Goal: Task Accomplishment & Management: Complete application form

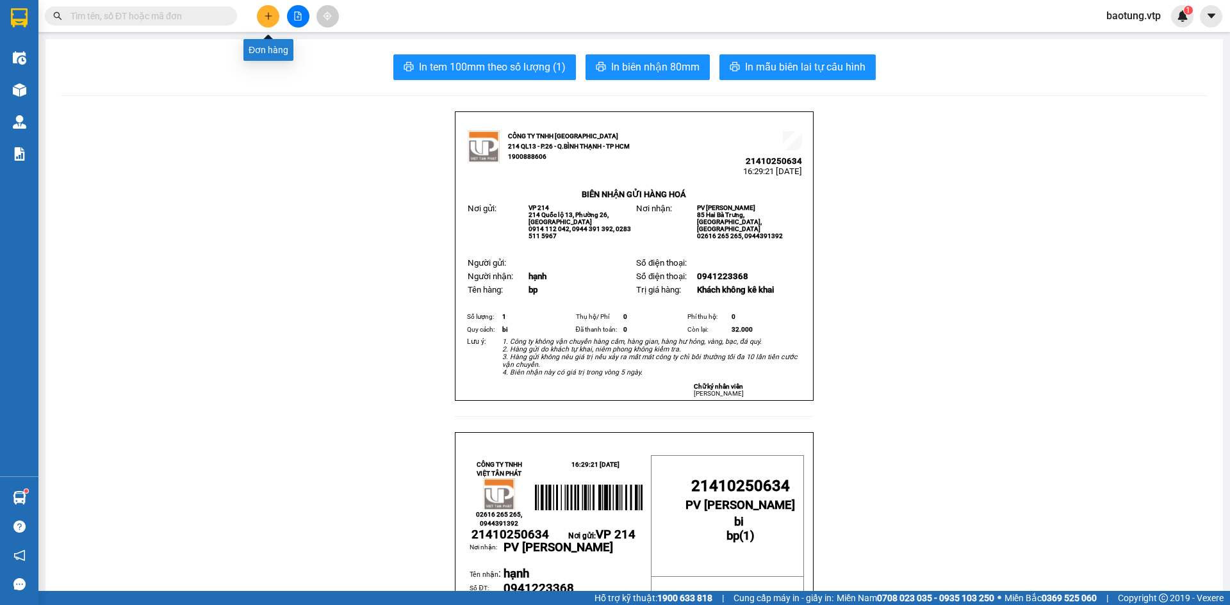
drag, startPoint x: 264, startPoint y: 12, endPoint x: 264, endPoint y: 19, distance: 7.0
click at [264, 19] on icon "plus" at bounding box center [268, 16] width 9 height 9
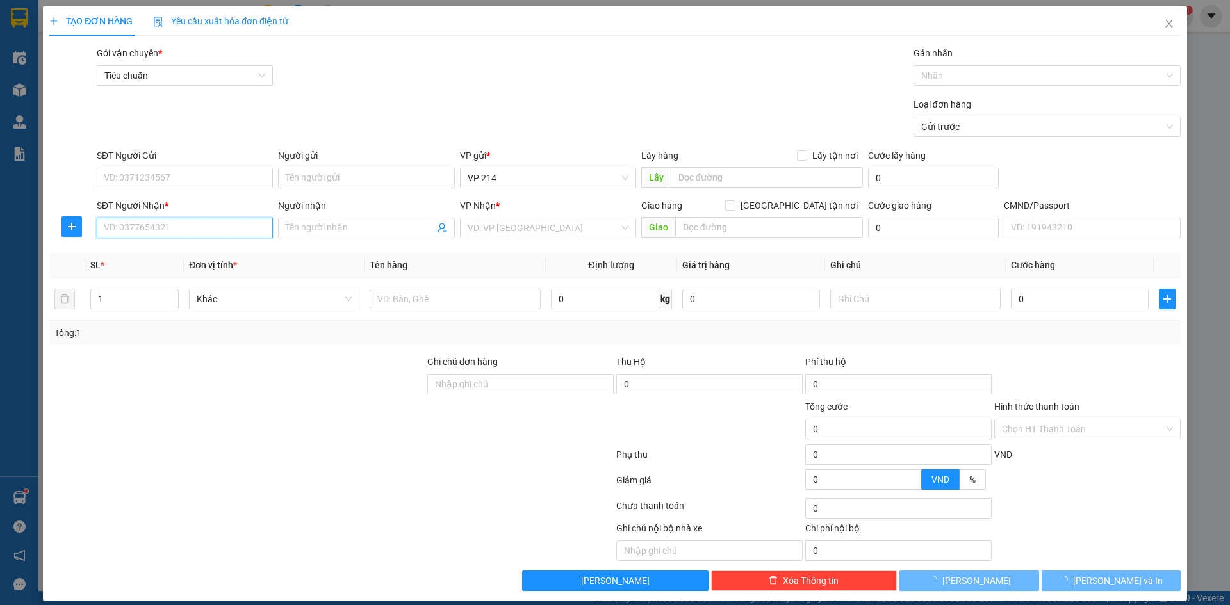
click at [139, 227] on input "SĐT Người Nhận *" at bounding box center [185, 228] width 176 height 20
type input "0387793930"
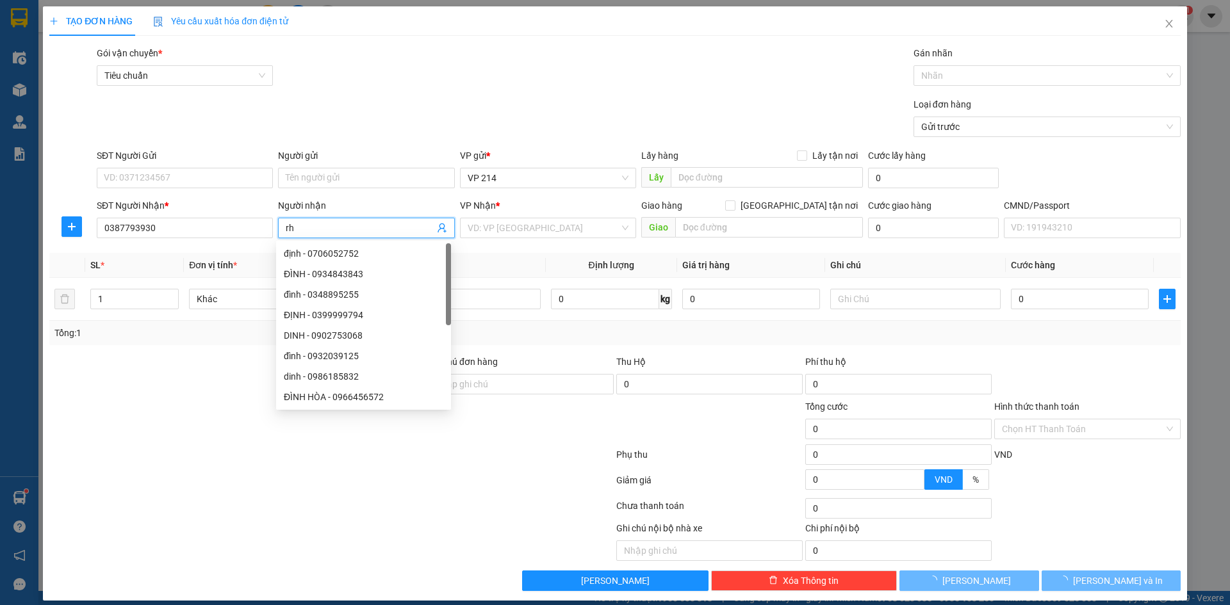
type input "r"
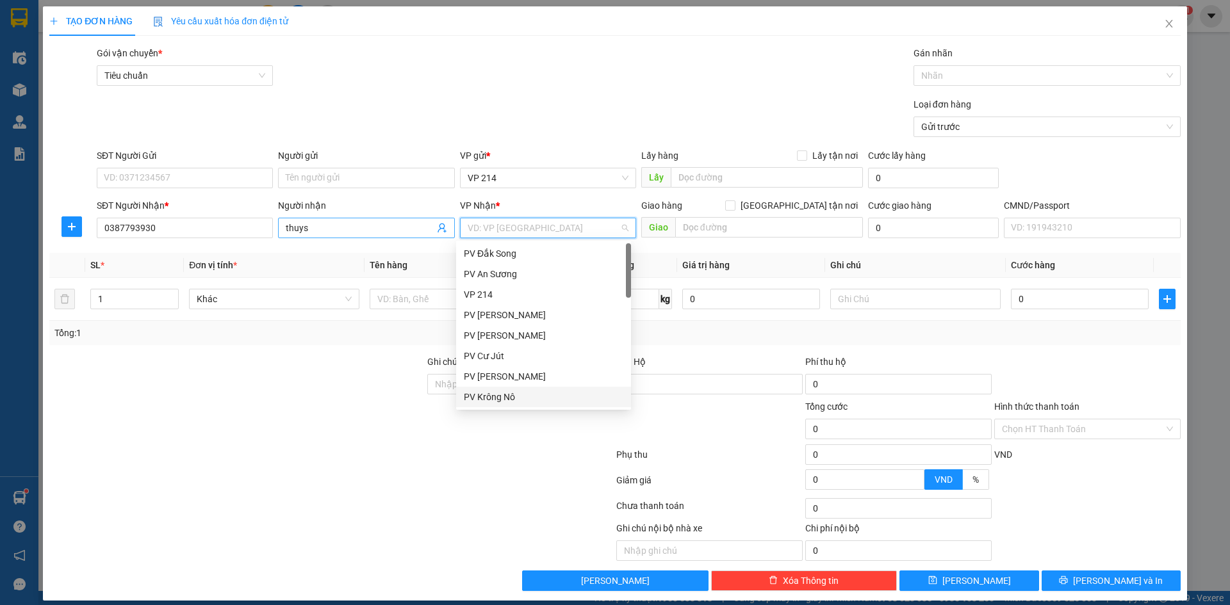
click at [323, 224] on input "thuys" at bounding box center [360, 228] width 148 height 14
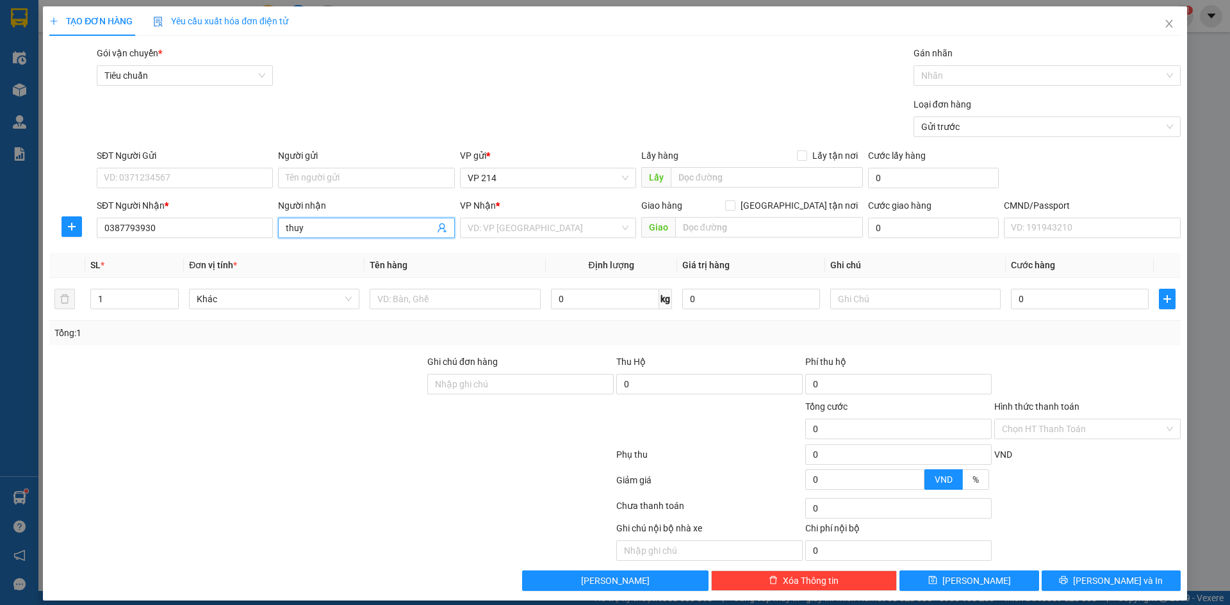
type input "thuy"
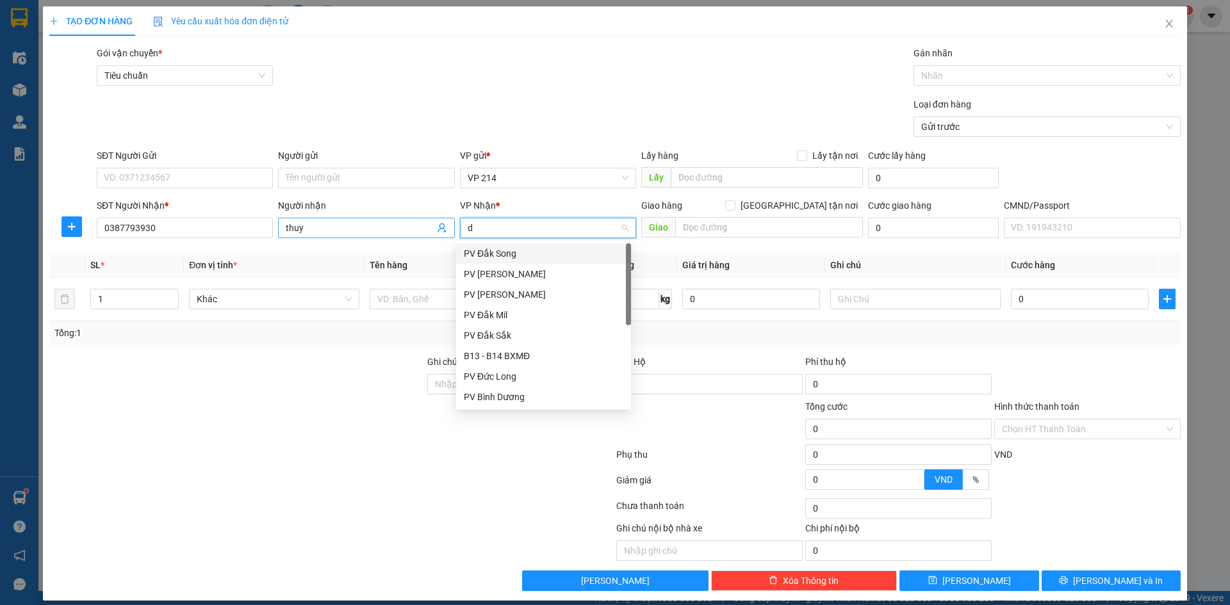
type input "dm"
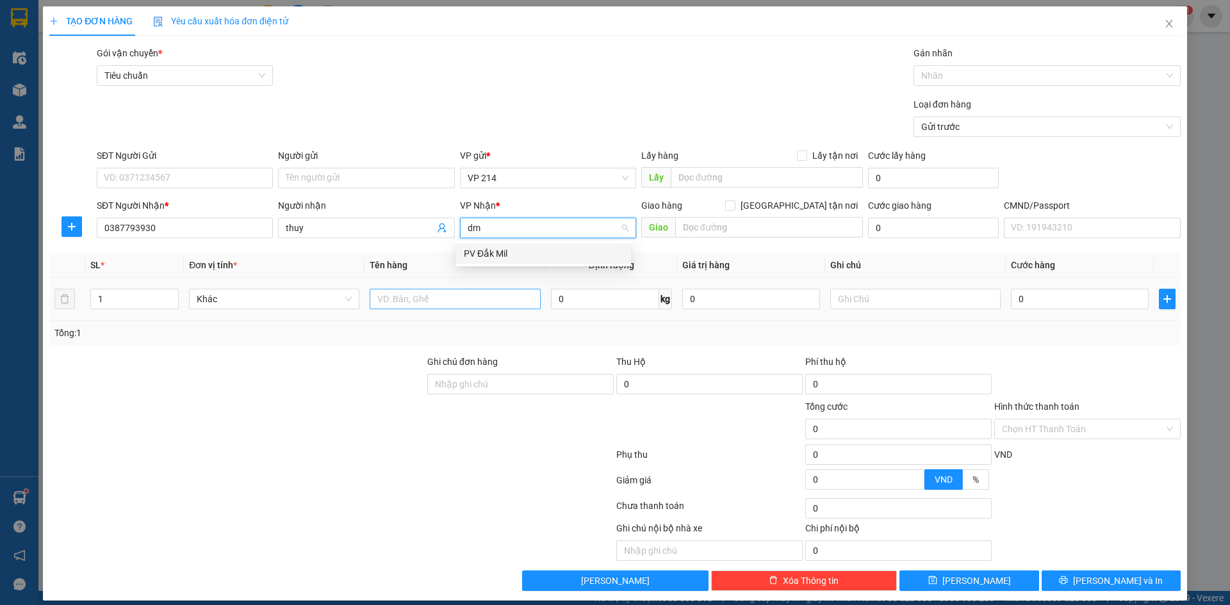
drag, startPoint x: 494, startPoint y: 250, endPoint x: 453, endPoint y: 309, distance: 72.1
click at [495, 251] on div "PV Đắk Mil" at bounding box center [543, 254] width 159 height 14
click at [452, 307] on input "text" at bounding box center [455, 299] width 170 height 20
type input "tc"
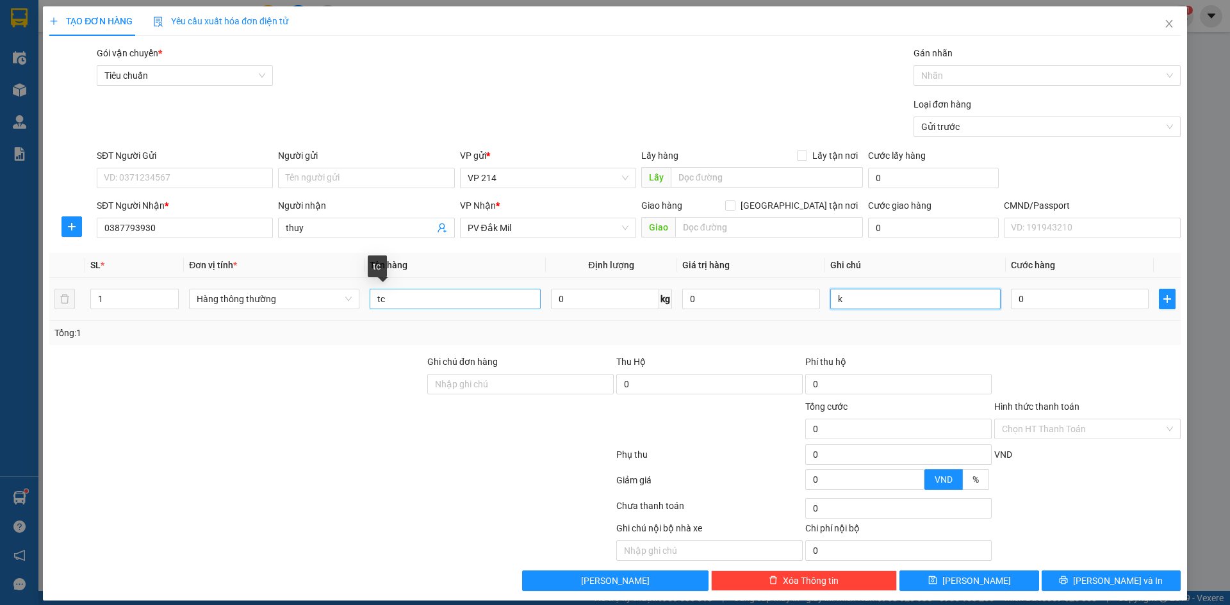
type input "k"
type input "5"
type input "50"
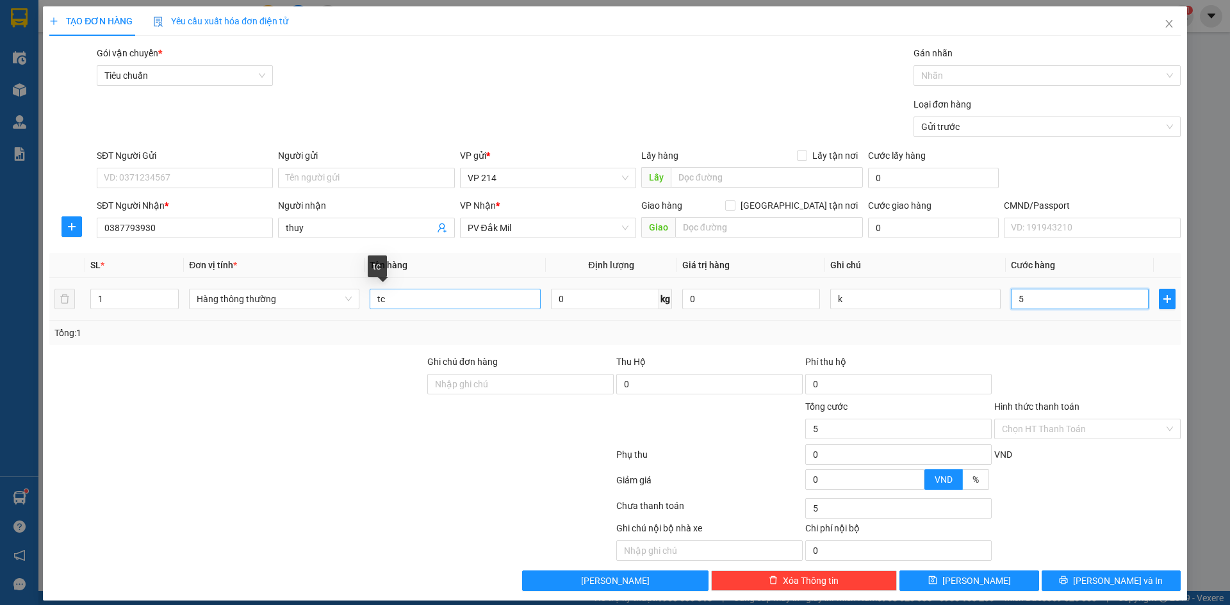
type input "50"
type input "500"
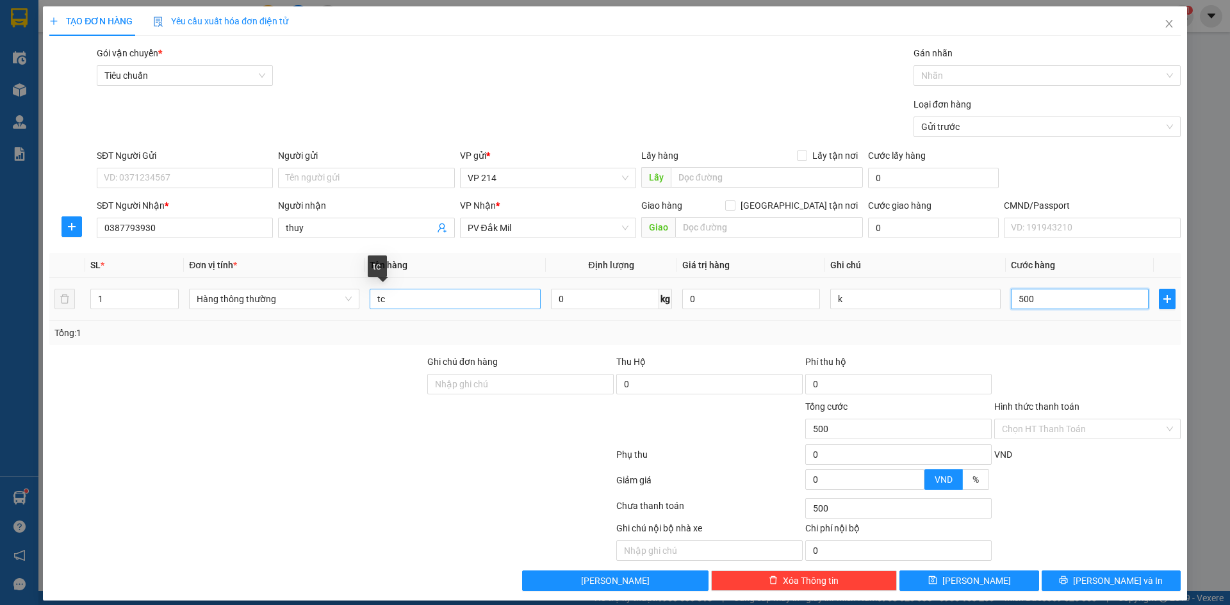
type input "5.000"
type input "50.000"
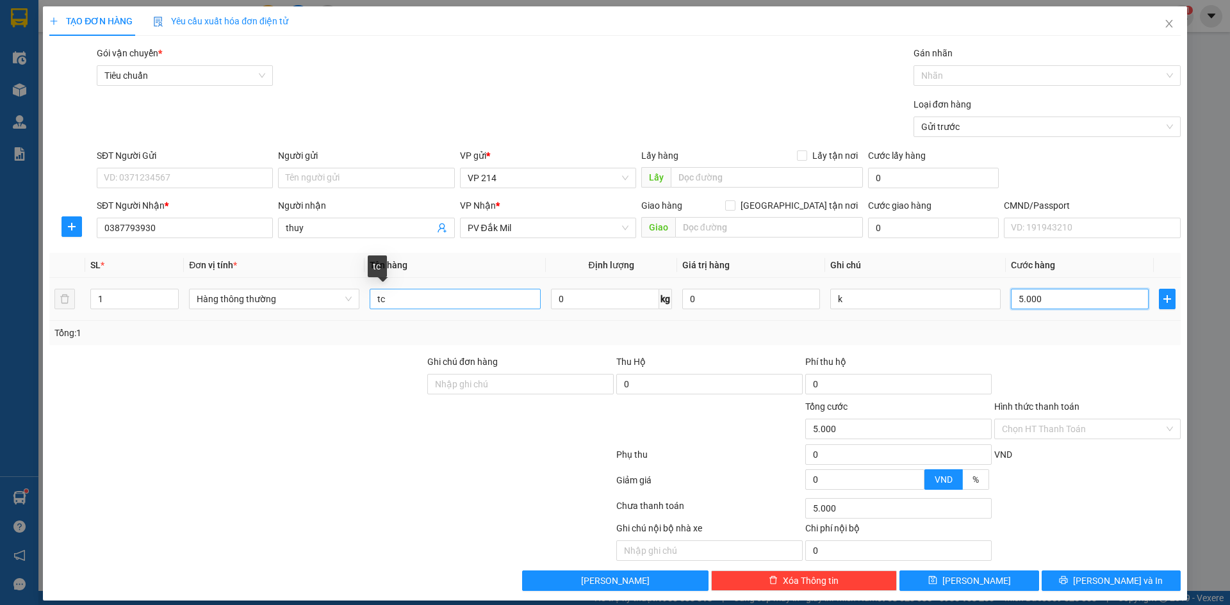
type input "50.000"
type input "500.000"
type input "50.000"
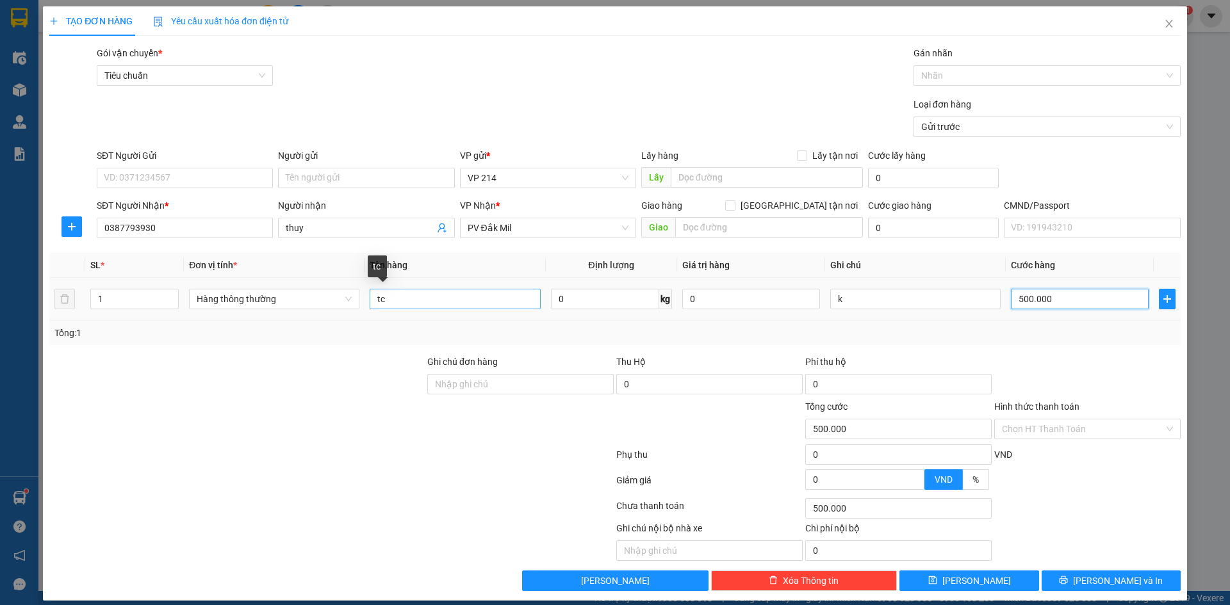
type input "50.000"
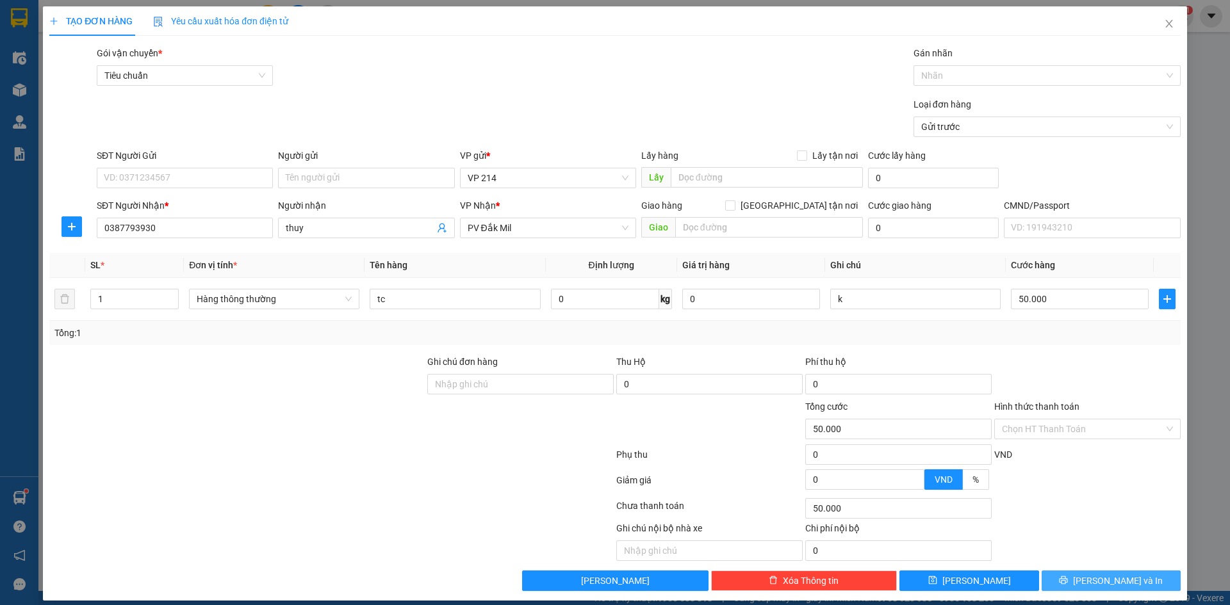
click at [1094, 577] on span "[PERSON_NAME] và In" at bounding box center [1118, 581] width 90 height 14
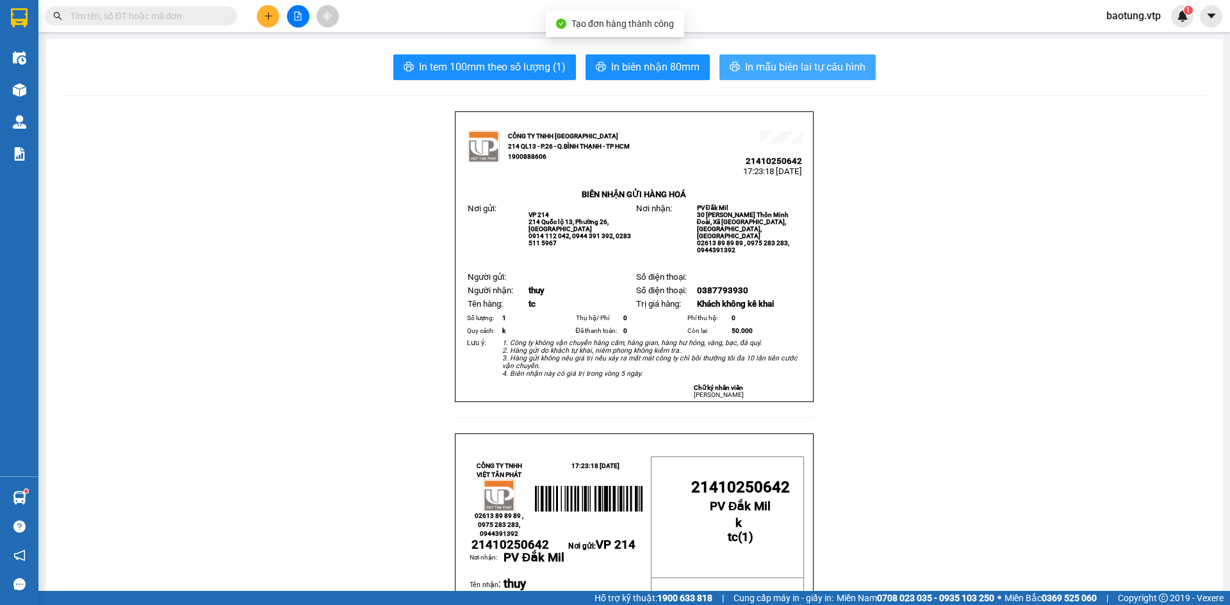
drag, startPoint x: 797, startPoint y: 65, endPoint x: 813, endPoint y: 111, distance: 49.2
drag, startPoint x: 748, startPoint y: 69, endPoint x: 858, endPoint y: 289, distance: 246.6
click at [749, 69] on span "In mẫu biên lai tự cấu hình" at bounding box center [805, 67] width 120 height 16
